Goal: Find specific page/section: Find specific page/section

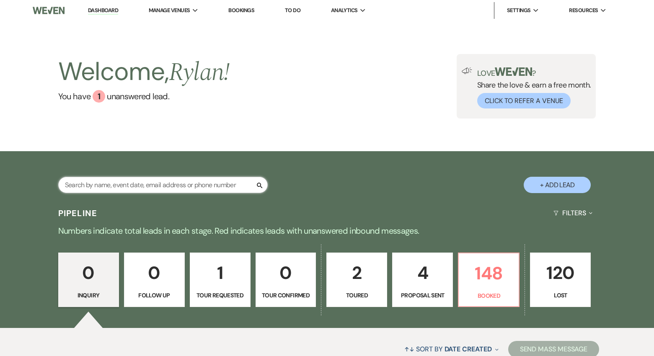
click at [230, 184] on input "text" at bounding box center [162, 185] width 209 height 16
type input "pace"
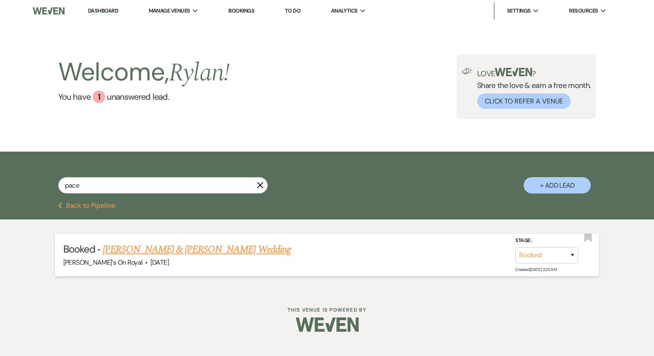
click at [213, 247] on link "[PERSON_NAME] & [PERSON_NAME] Wedding" at bounding box center [197, 249] width 188 height 15
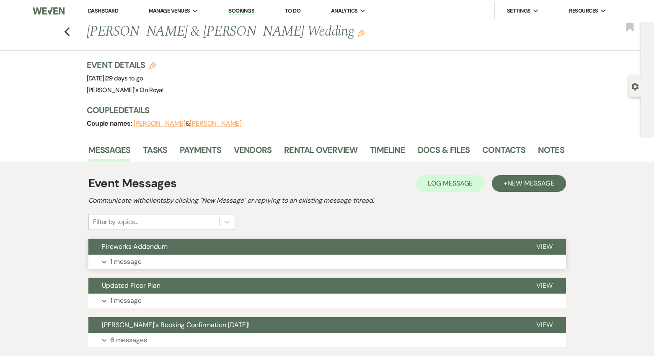
scroll to position [36, 0]
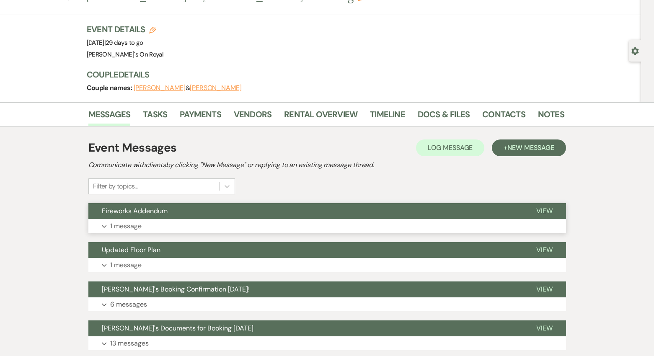
click at [253, 226] on button "Expand 1 message" at bounding box center [326, 226] width 477 height 14
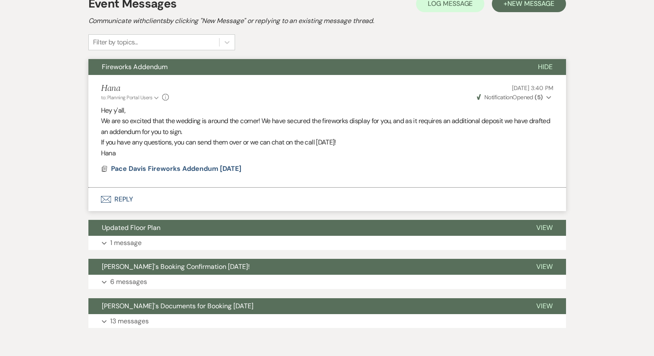
scroll to position [182, 0]
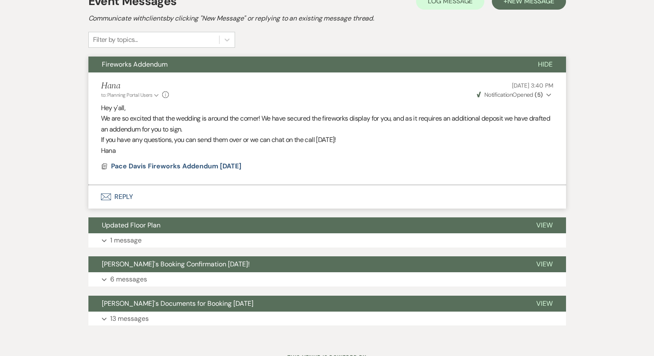
click at [253, 226] on button "Updated Floor Plan" at bounding box center [305, 225] width 434 height 16
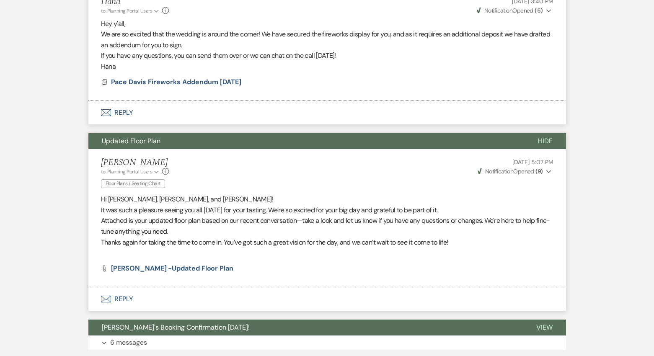
scroll to position [271, 0]
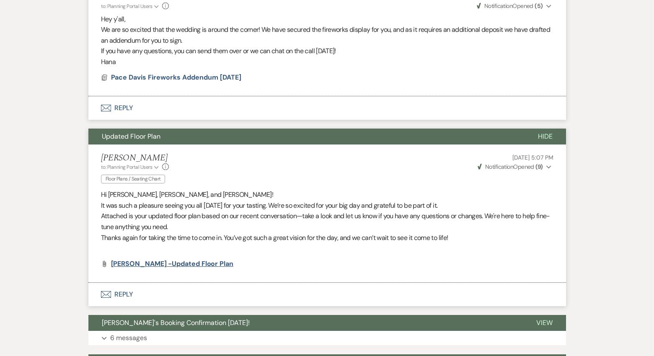
click at [185, 265] on span "[PERSON_NAME] -Updated Floor Plan" at bounding box center [172, 263] width 122 height 9
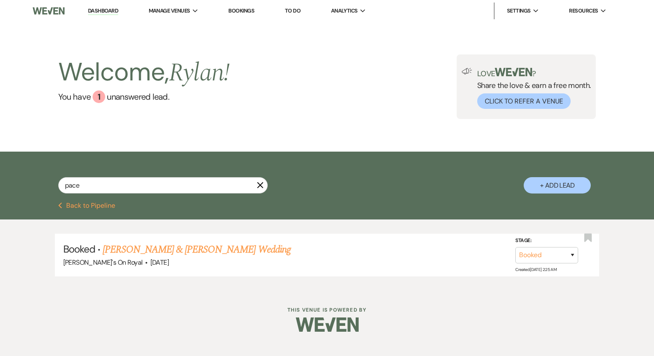
click at [85, 205] on button "Previous Back to Pipeline" at bounding box center [86, 205] width 57 height 7
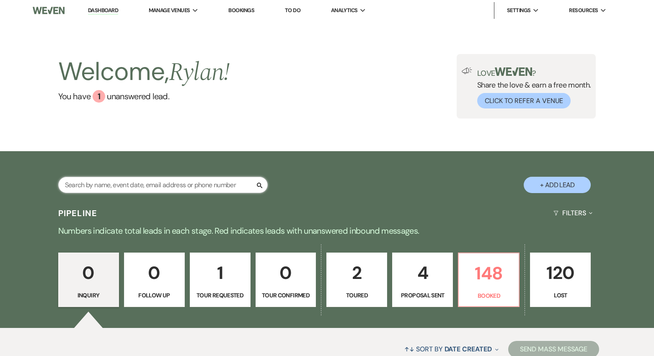
scroll to position [3, 0]
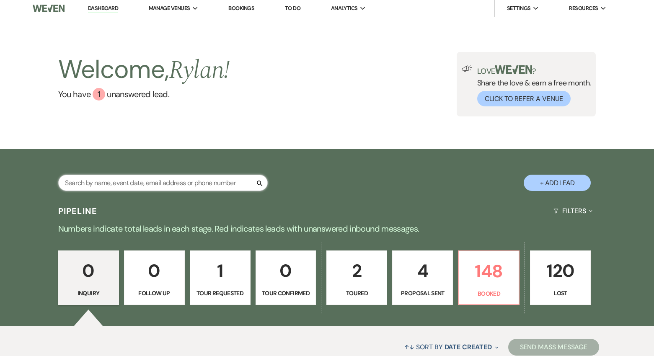
click at [181, 191] on div "Search" at bounding box center [162, 186] width 209 height 23
type input "[DEMOGRAPHIC_DATA]"
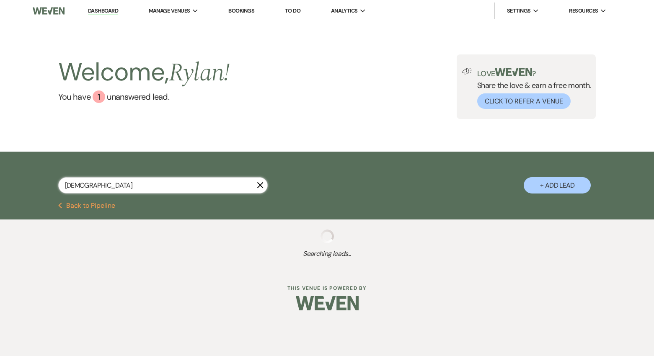
select select "8"
select select "4"
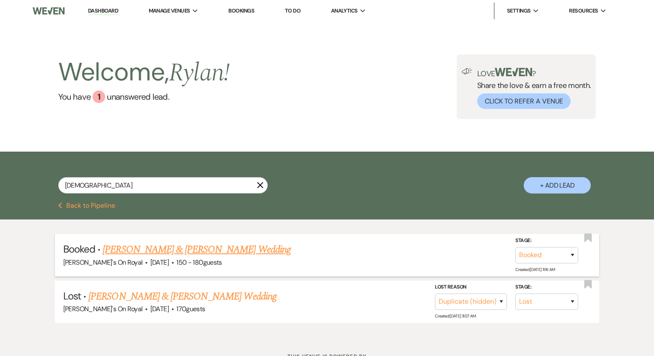
click at [209, 245] on link "[PERSON_NAME] & [PERSON_NAME] Wedding" at bounding box center [197, 249] width 188 height 15
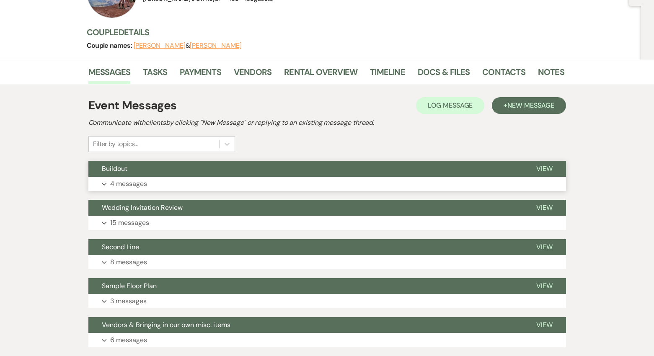
click at [209, 184] on button "Expand 4 messages" at bounding box center [326, 184] width 477 height 14
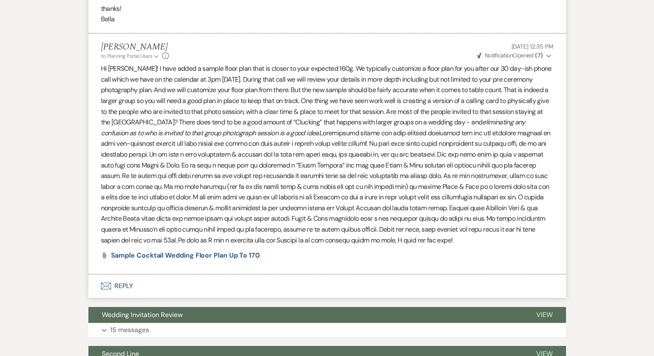
scroll to position [1188, 0]
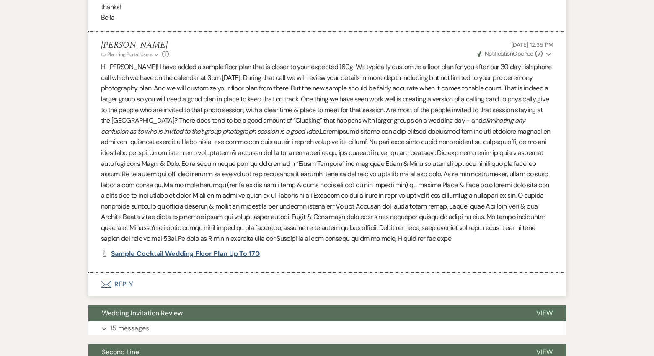
click at [188, 256] on span "Sample Cocktail Wedding Floor Plan Up To 170" at bounding box center [185, 253] width 149 height 9
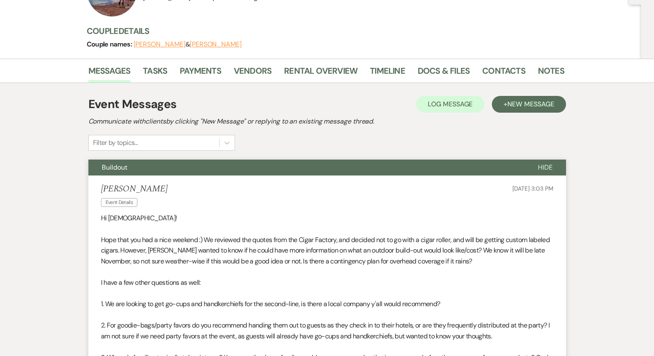
scroll to position [0, 0]
